Goal: Check status: Check status

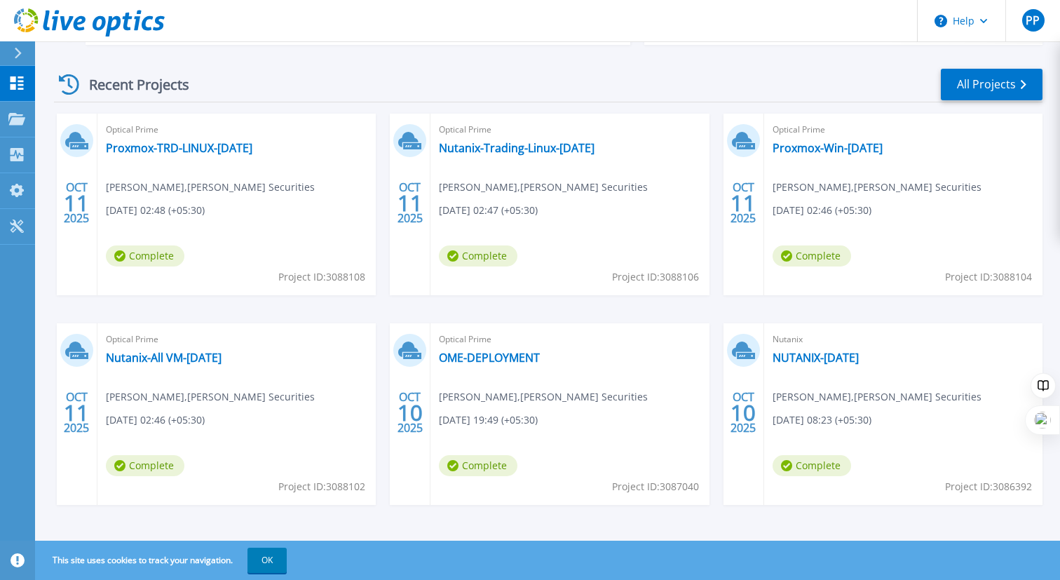
scroll to position [192, 0]
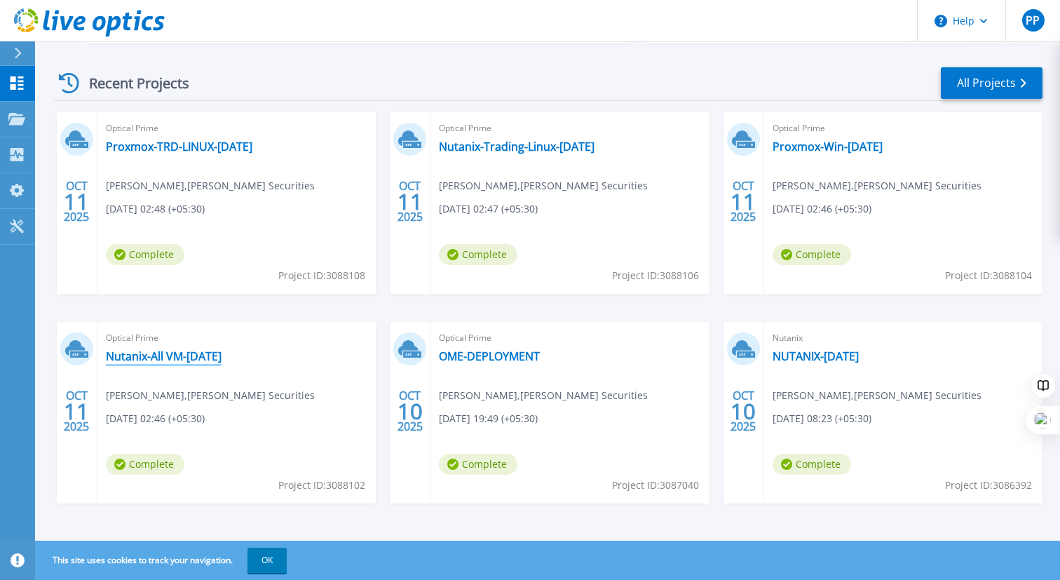
click at [171, 355] on link "Nutanix-All VM-[DATE]" at bounding box center [164, 356] width 116 height 14
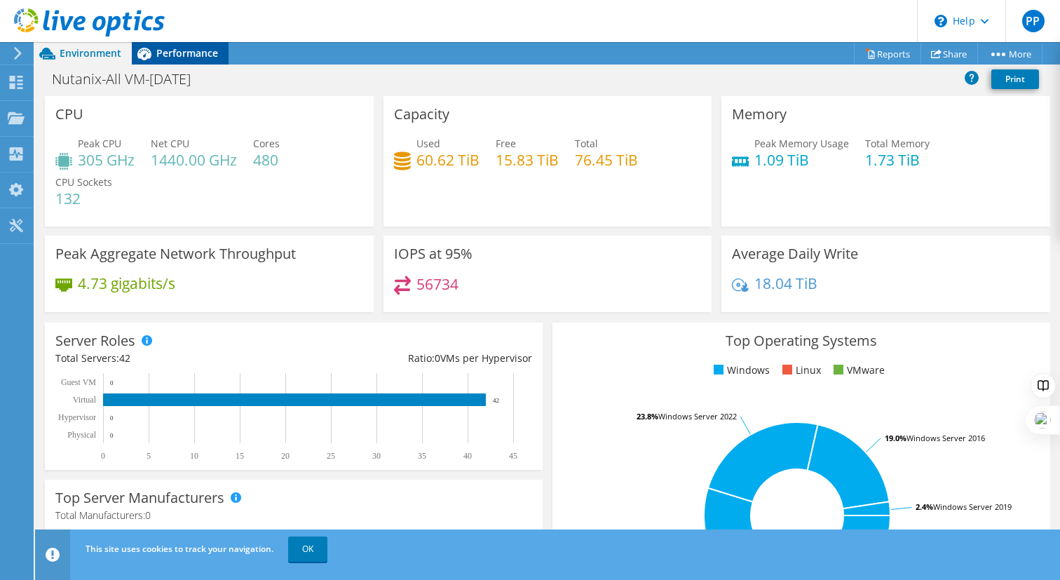
click at [166, 52] on span "Performance" at bounding box center [187, 52] width 62 height 13
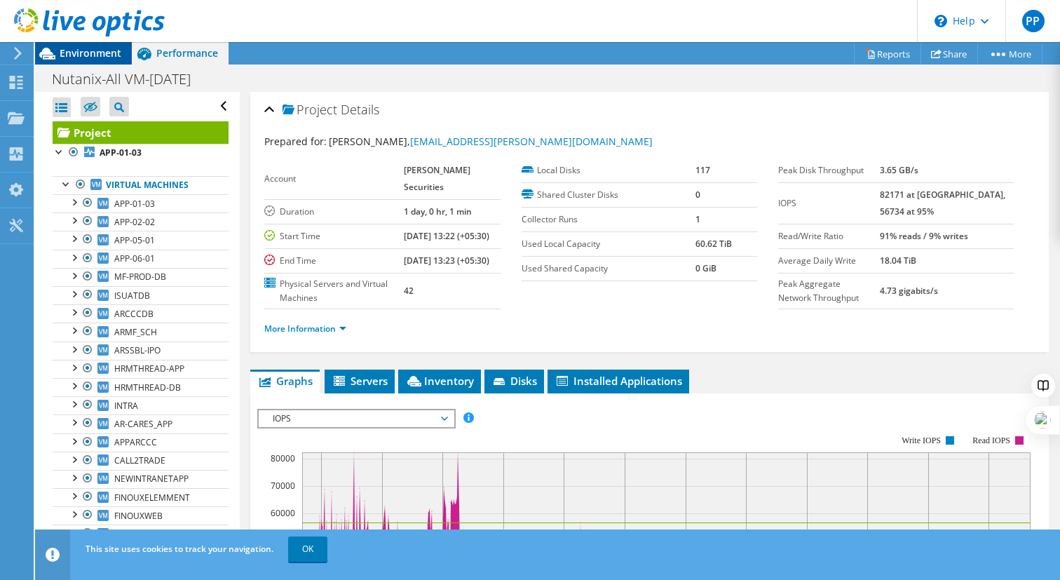
click at [80, 50] on span "Environment" at bounding box center [91, 52] width 62 height 13
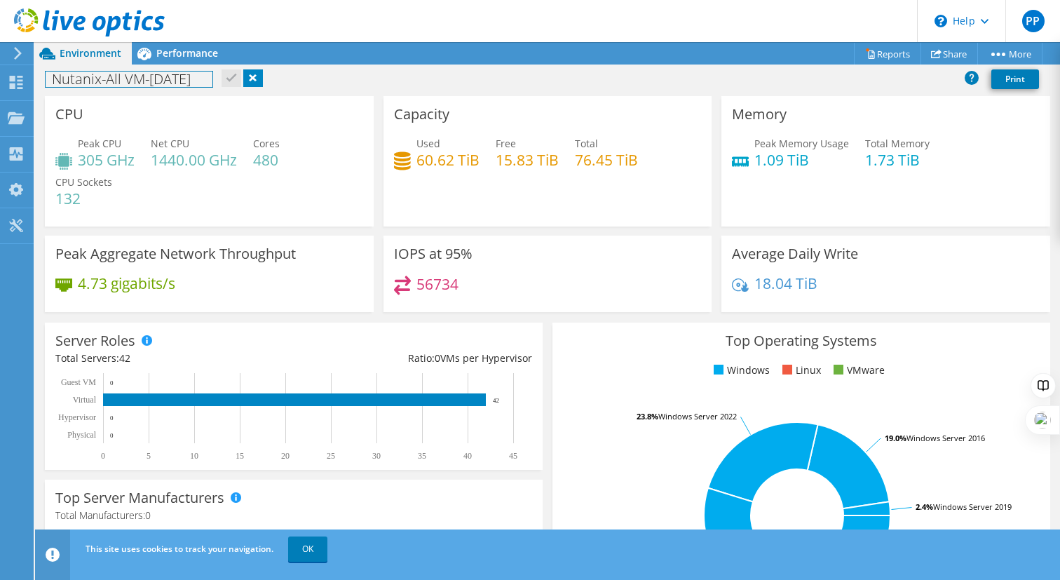
drag, startPoint x: 55, startPoint y: 82, endPoint x: 198, endPoint y: 90, distance: 143.3
click at [198, 90] on div "Nutanix-All VM-[DATE] Print" at bounding box center [547, 79] width 1025 height 26
click at [65, 88] on div "Dashboard" at bounding box center [66, 82] width 66 height 35
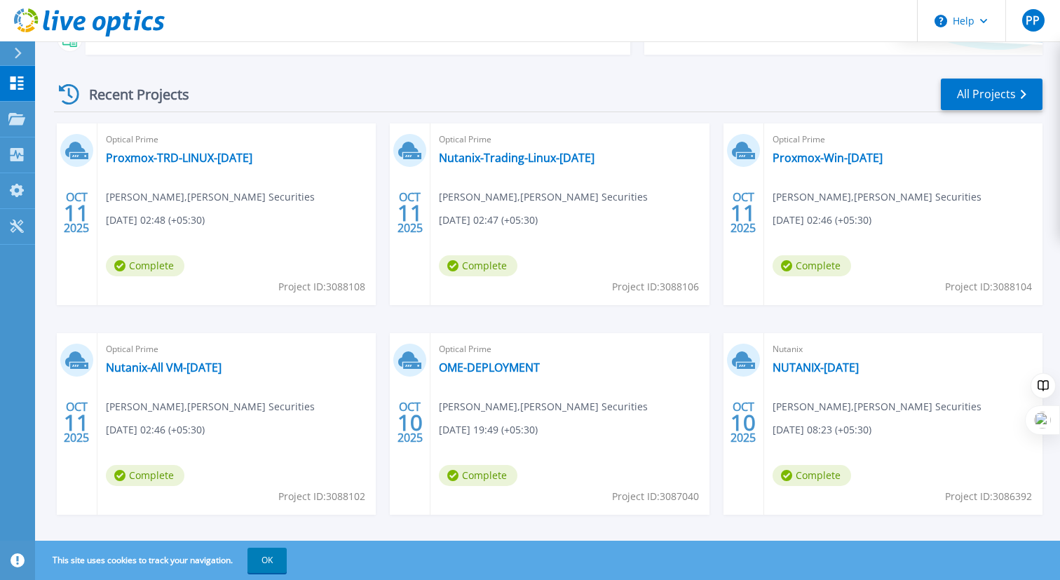
scroll to position [197, 0]
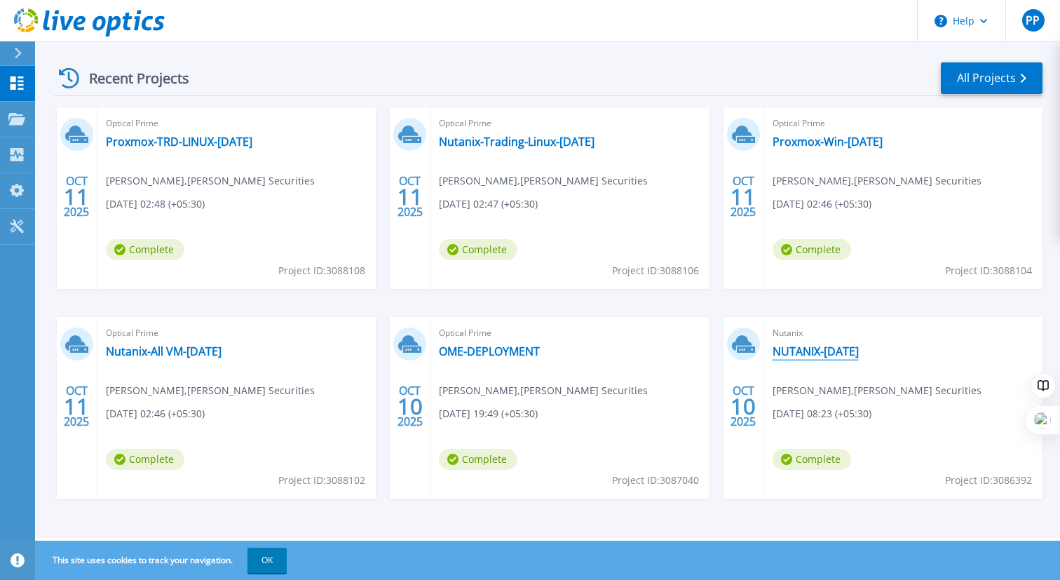
click at [806, 351] on link "NUTANIX-[DATE]" at bounding box center [816, 351] width 86 height 14
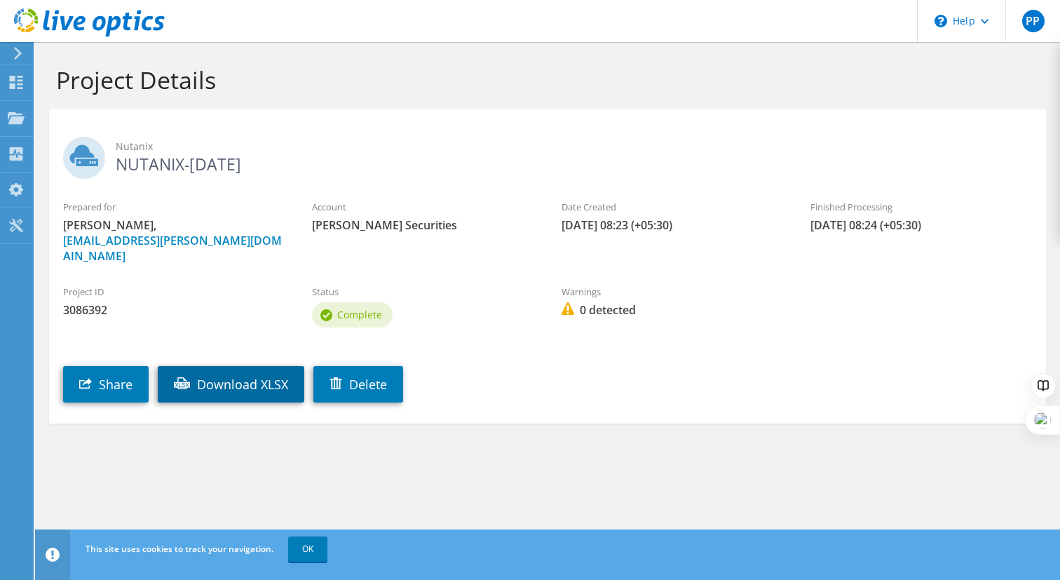
click at [259, 366] on link "Download XLSX" at bounding box center [231, 384] width 147 height 36
